Goal: Check status: Check status

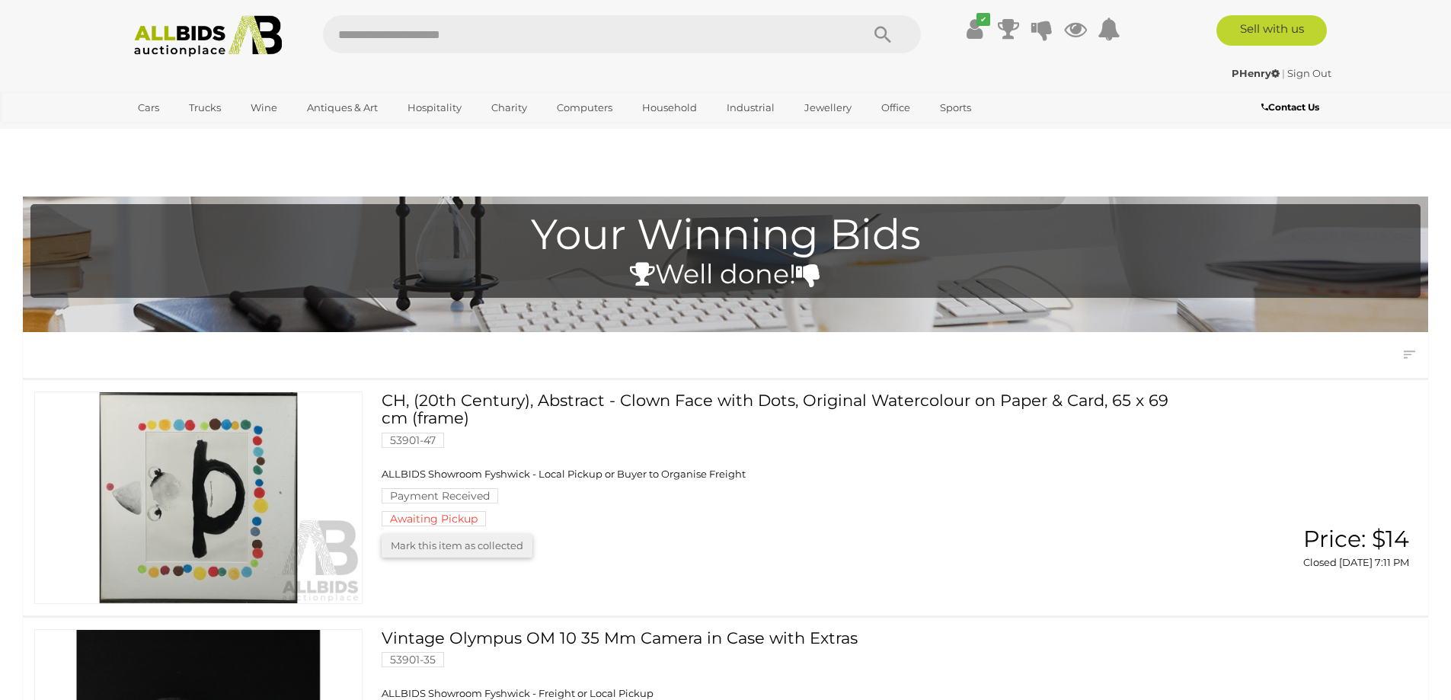
click at [458, 391] on link "CH, (20th Century), Abstract - Clown Face with Dots, Original Watercolour on Pa…" at bounding box center [787, 458] width 789 height 135
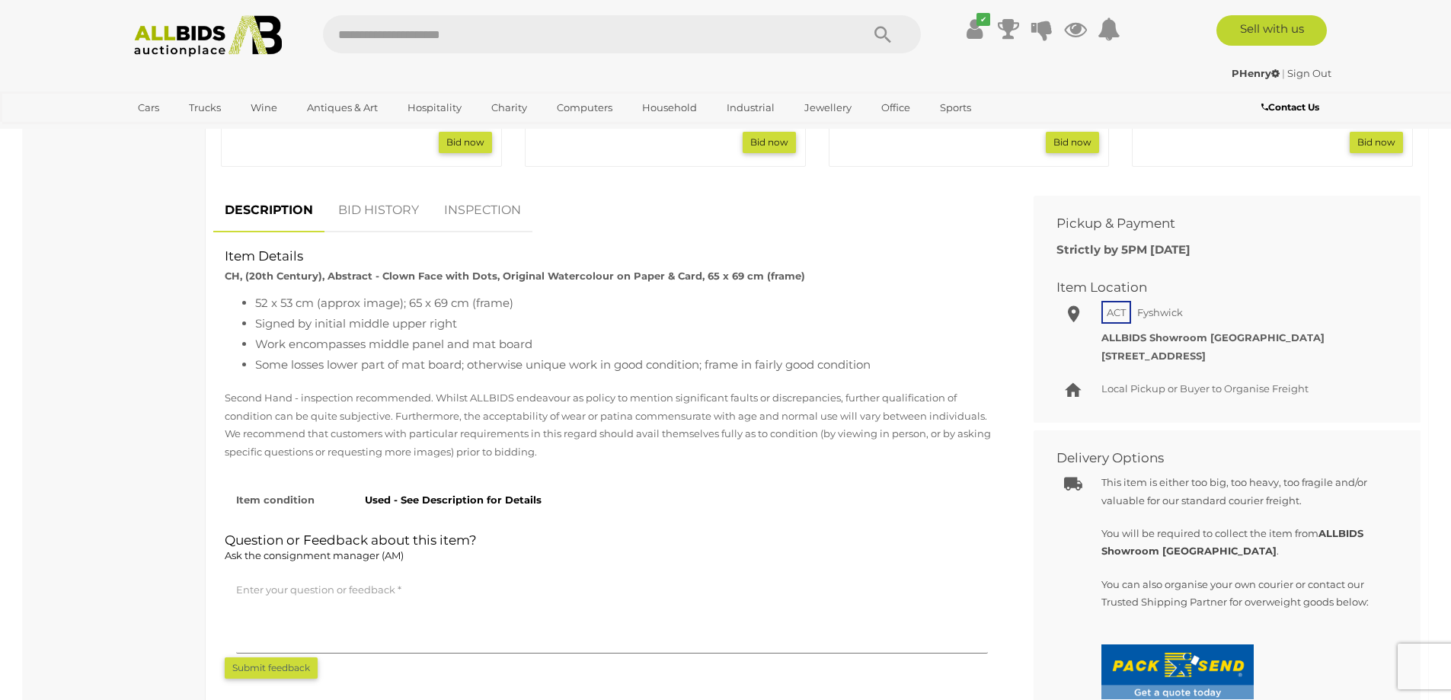
scroll to position [914, 0]
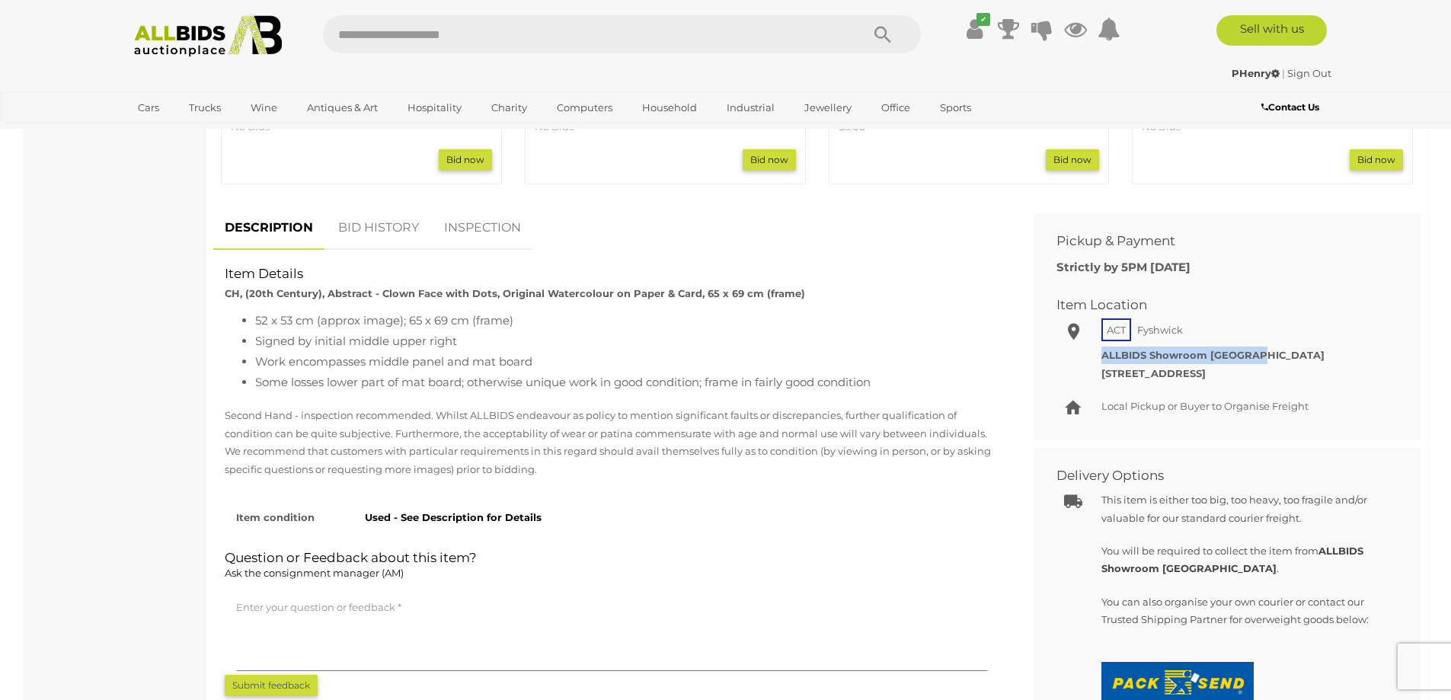
drag, startPoint x: 1102, startPoint y: 305, endPoint x: 1274, endPoint y: 302, distance: 172.1
click at [1274, 346] on div "Local Pickup or Buyer to Organise Freight ALLBIDS Showroom [GEOGRAPHIC_DATA] [S…" at bounding box center [1243, 364] width 285 height 36
